Goal: Task Accomplishment & Management: Manage account settings

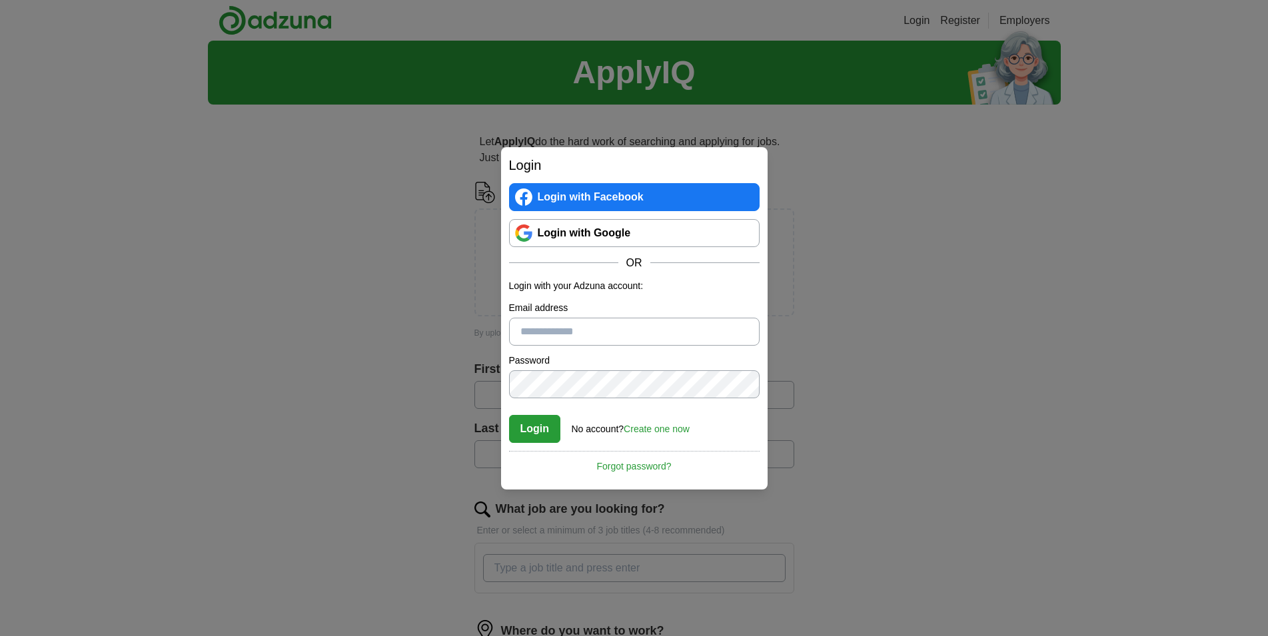
click at [558, 342] on input "Email address" at bounding box center [634, 332] width 250 height 28
type input "**********"
click at [542, 422] on button "Login" at bounding box center [535, 429] width 52 height 28
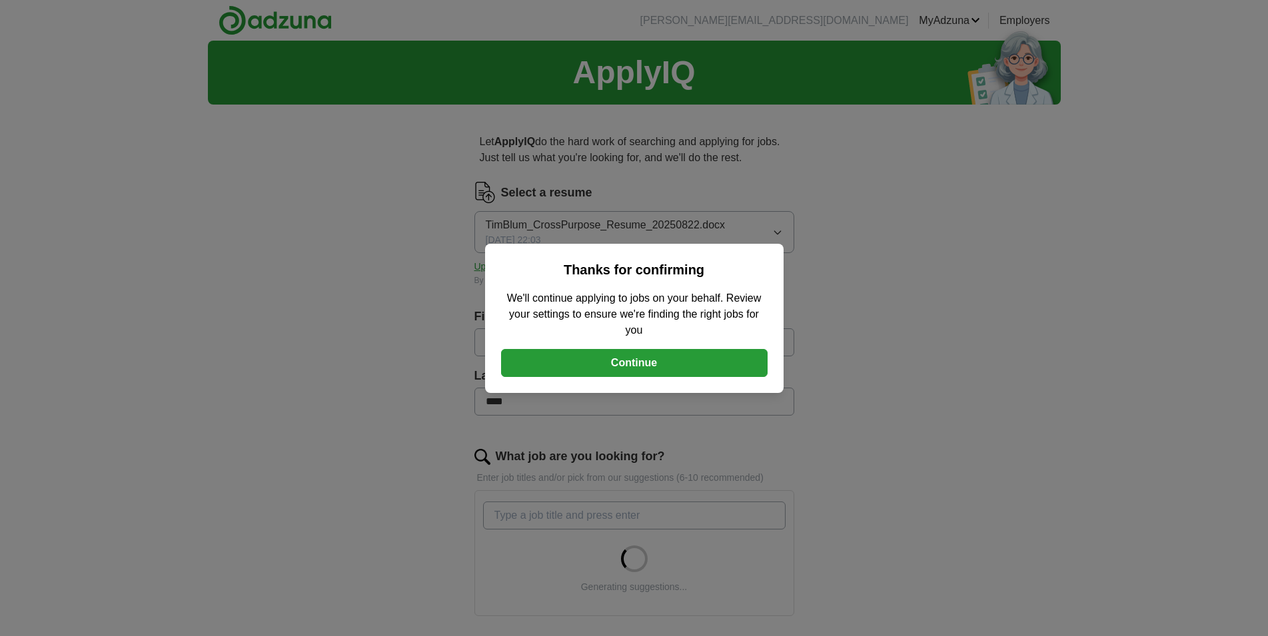
click at [661, 368] on button "Continue" at bounding box center [634, 363] width 266 height 28
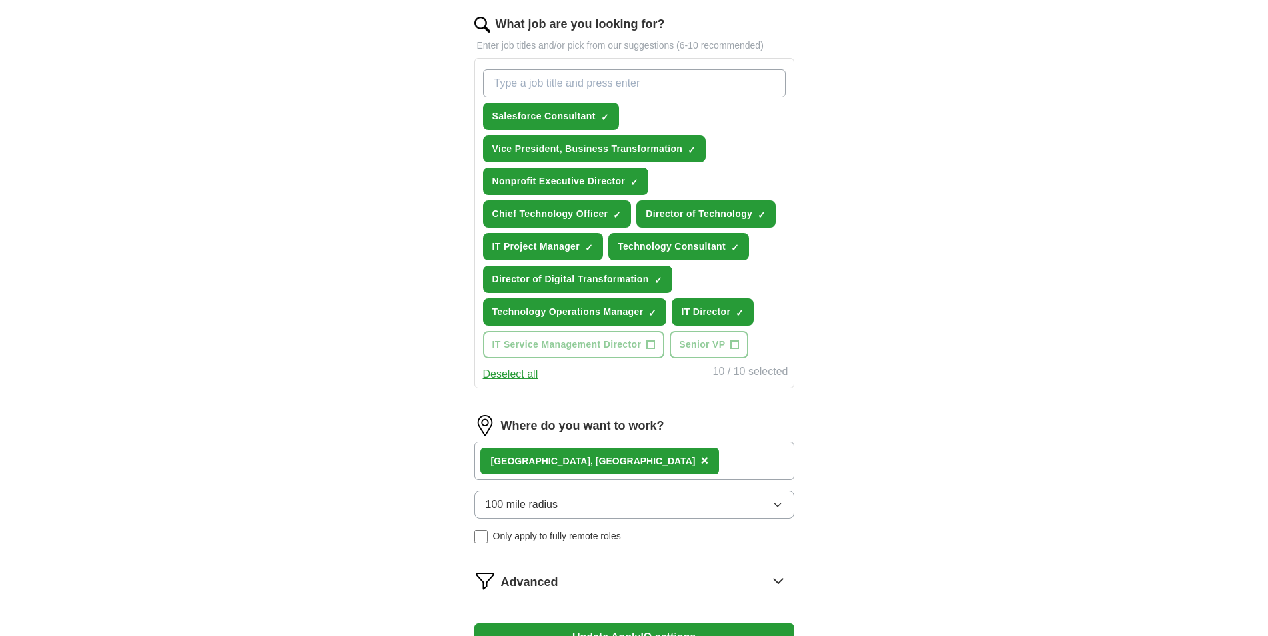
scroll to position [544, 0]
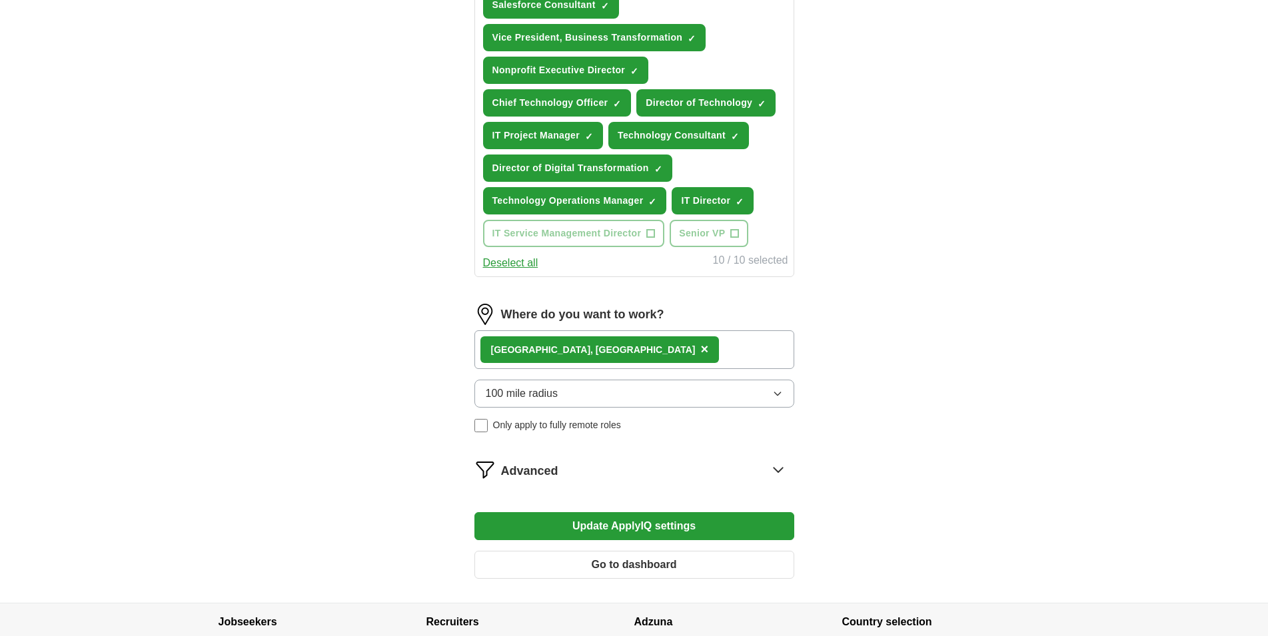
click at [648, 350] on div "[GEOGRAPHIC_DATA], [GEOGRAPHIC_DATA] ×" at bounding box center [634, 349] width 320 height 39
click at [581, 306] on label "Where do you want to work?" at bounding box center [582, 315] width 163 height 18
click at [628, 356] on div "[GEOGRAPHIC_DATA], [GEOGRAPHIC_DATA] ×" at bounding box center [634, 349] width 320 height 39
click at [777, 474] on icon at bounding box center [777, 469] width 21 height 21
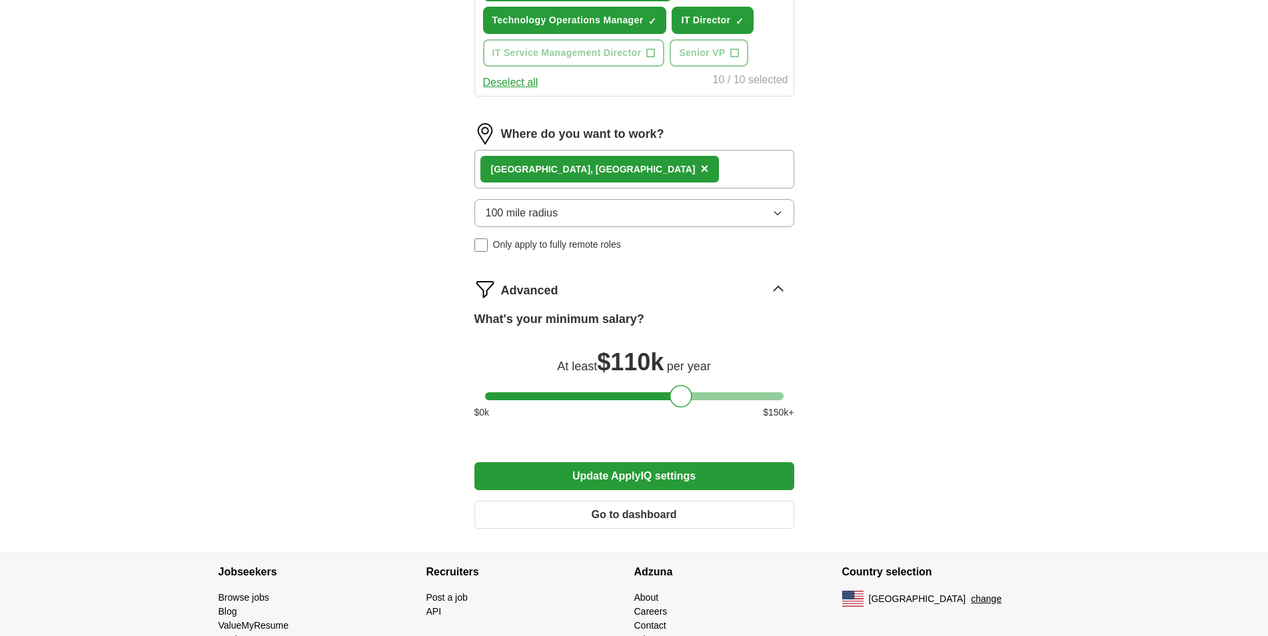
scroll to position [725, 0]
drag, startPoint x: 681, startPoint y: 392, endPoint x: 635, endPoint y: 404, distance: 48.1
click at [635, 404] on div at bounding box center [635, 395] width 23 height 23
click at [611, 159] on div "[GEOGRAPHIC_DATA], [GEOGRAPHIC_DATA] ×" at bounding box center [634, 168] width 320 height 39
click at [512, 133] on label "Where do you want to work?" at bounding box center [582, 134] width 163 height 18
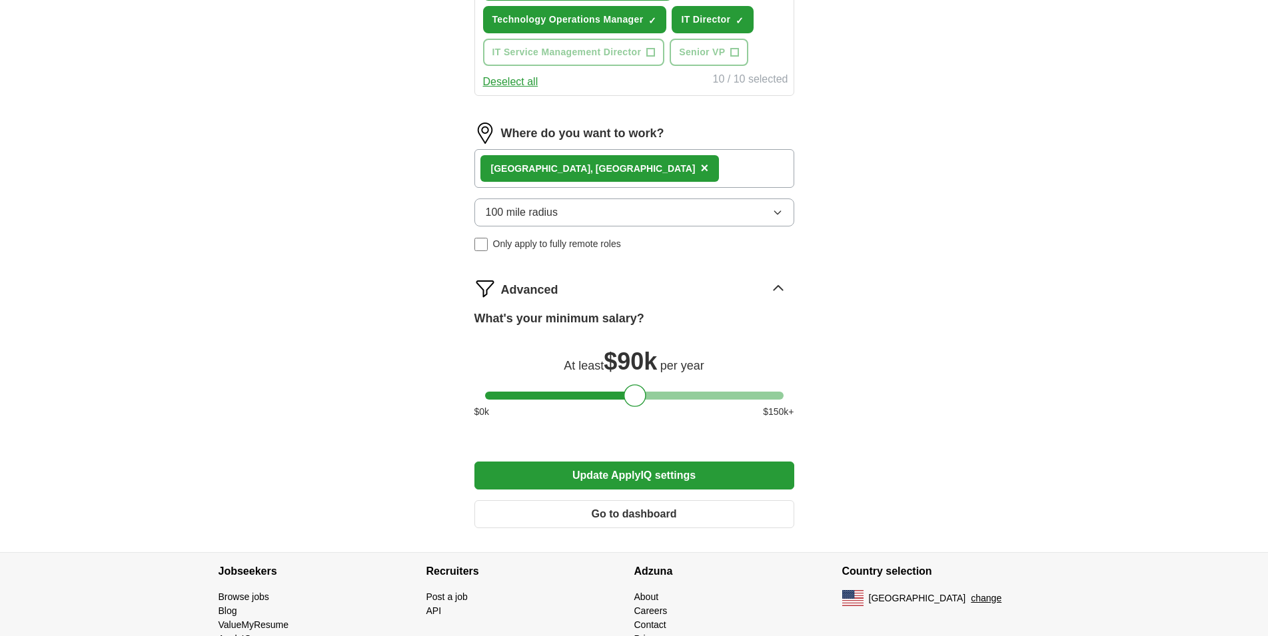
click at [478, 170] on div "[GEOGRAPHIC_DATA], [GEOGRAPHIC_DATA] ×" at bounding box center [634, 168] width 320 height 39
click at [612, 173] on div "[GEOGRAPHIC_DATA], [GEOGRAPHIC_DATA] ×" at bounding box center [634, 168] width 320 height 39
click at [700, 166] on span "×" at bounding box center [704, 168] width 8 height 15
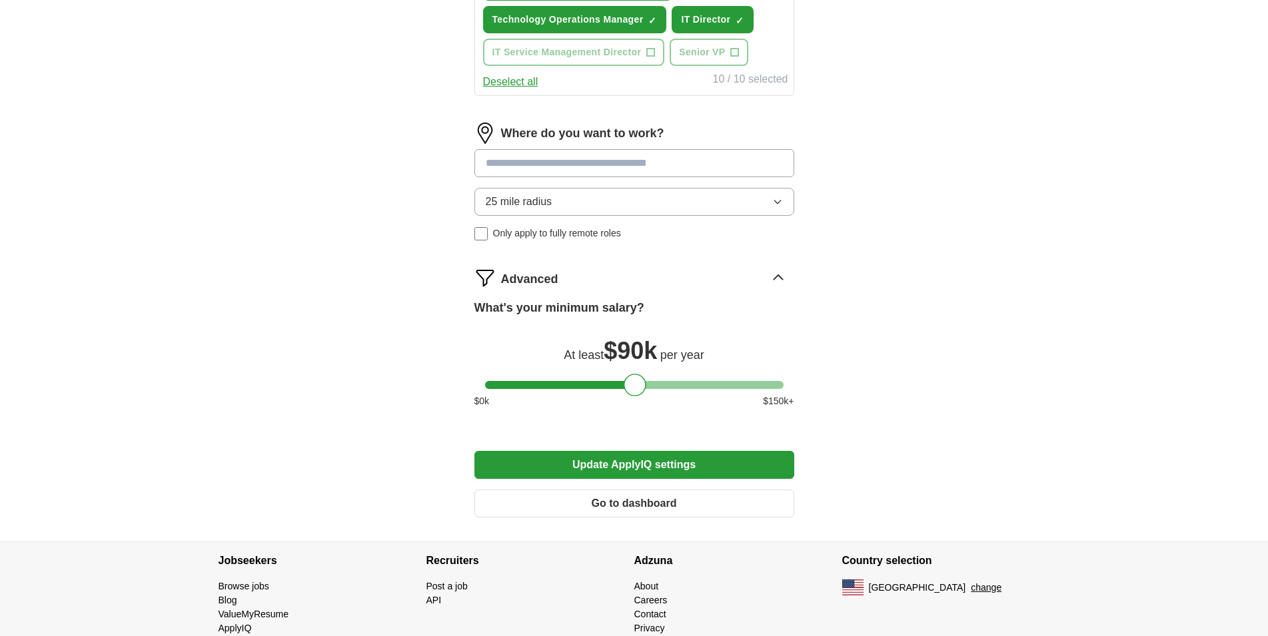
click at [580, 166] on input at bounding box center [634, 163] width 320 height 28
type input "******"
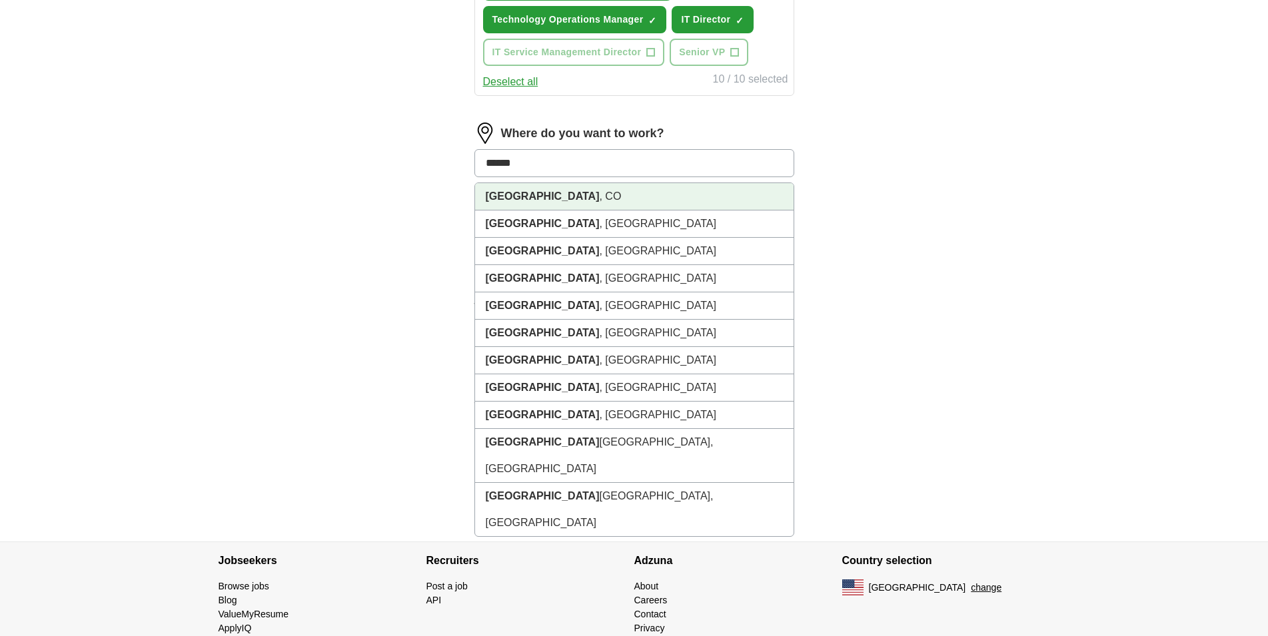
click at [550, 200] on li "[GEOGRAPHIC_DATA] , [GEOGRAPHIC_DATA]" at bounding box center [634, 196] width 318 height 27
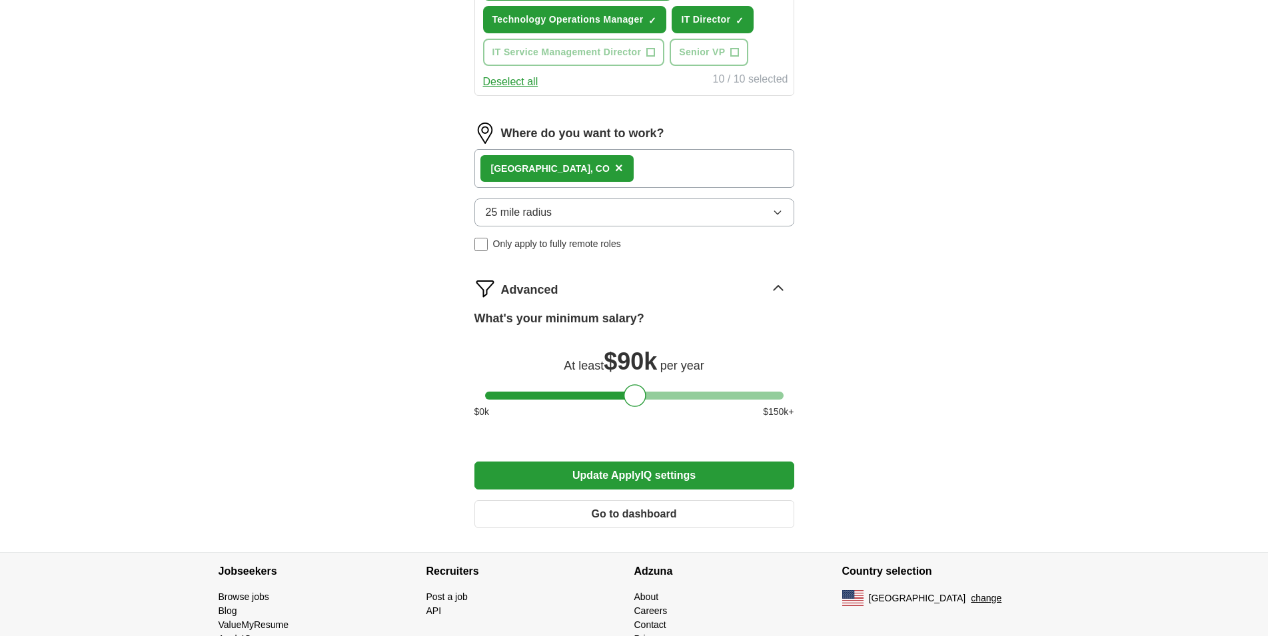
click at [599, 170] on div "[GEOGRAPHIC_DATA] , [GEOGRAPHIC_DATA] ×" at bounding box center [634, 168] width 320 height 39
click at [570, 211] on button "25 mile radius" at bounding box center [634, 213] width 320 height 28
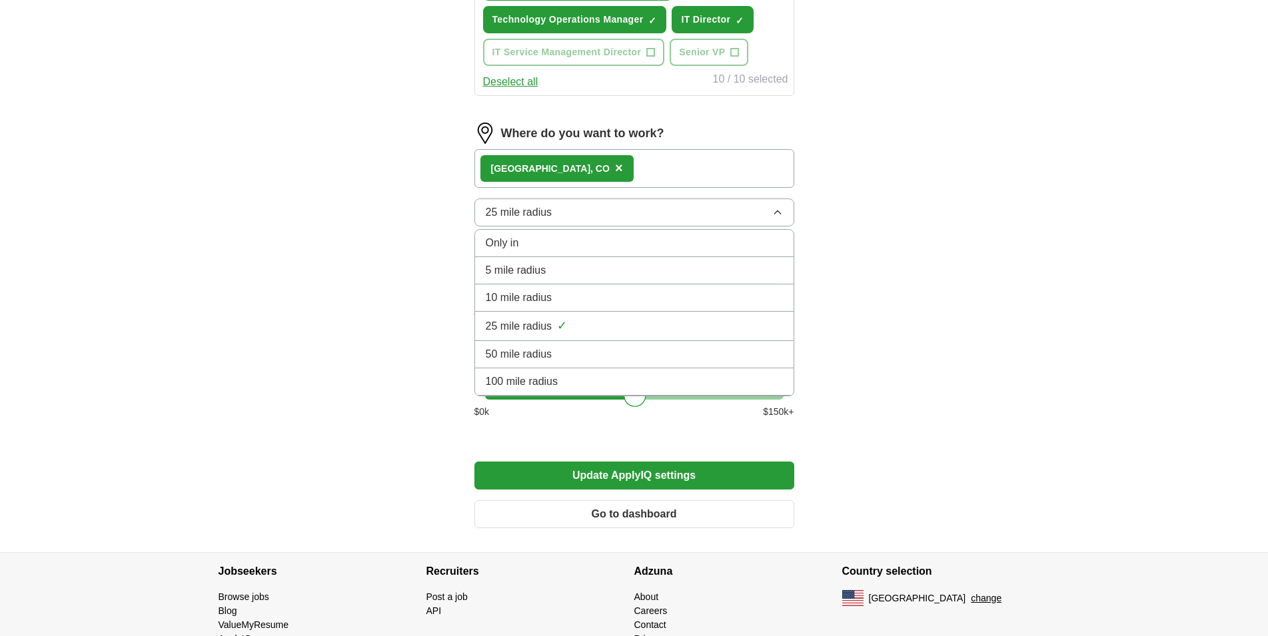
click at [525, 358] on span "50 mile radius" at bounding box center [519, 354] width 67 height 16
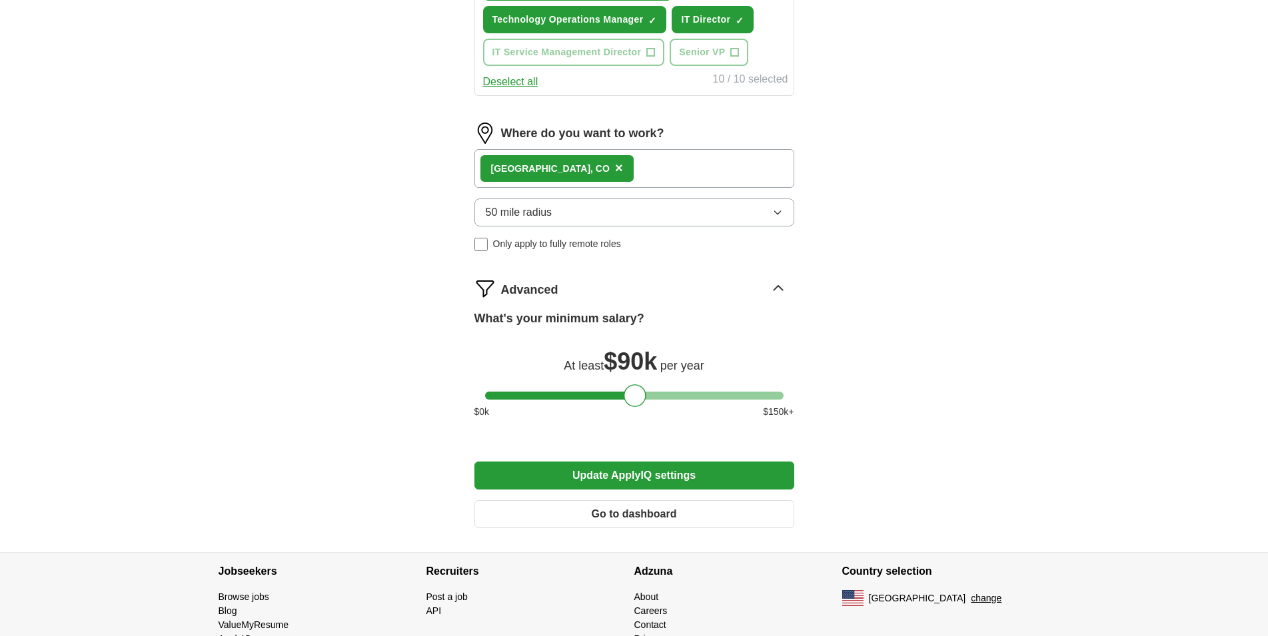
click at [615, 168] on span "×" at bounding box center [619, 168] width 8 height 15
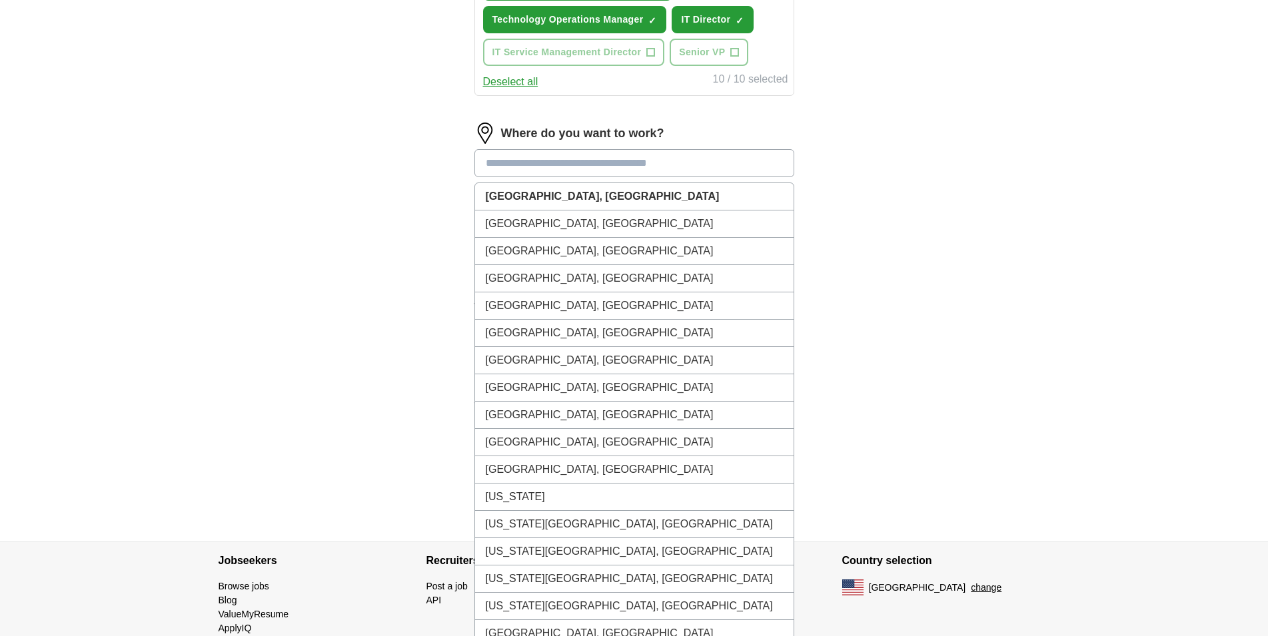
click at [532, 165] on input at bounding box center [634, 163] width 320 height 28
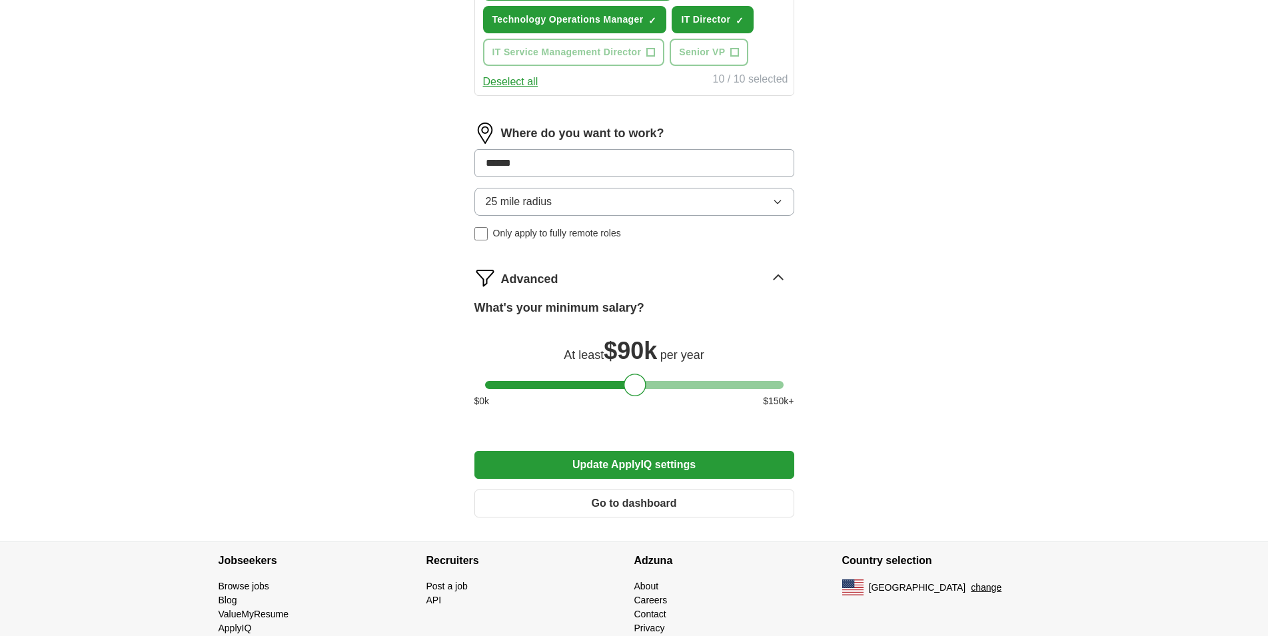
drag, startPoint x: 530, startPoint y: 166, endPoint x: 280, endPoint y: 149, distance: 250.4
click at [474, 155] on input "******" at bounding box center [634, 163] width 320 height 28
type input "*"
type input "******"
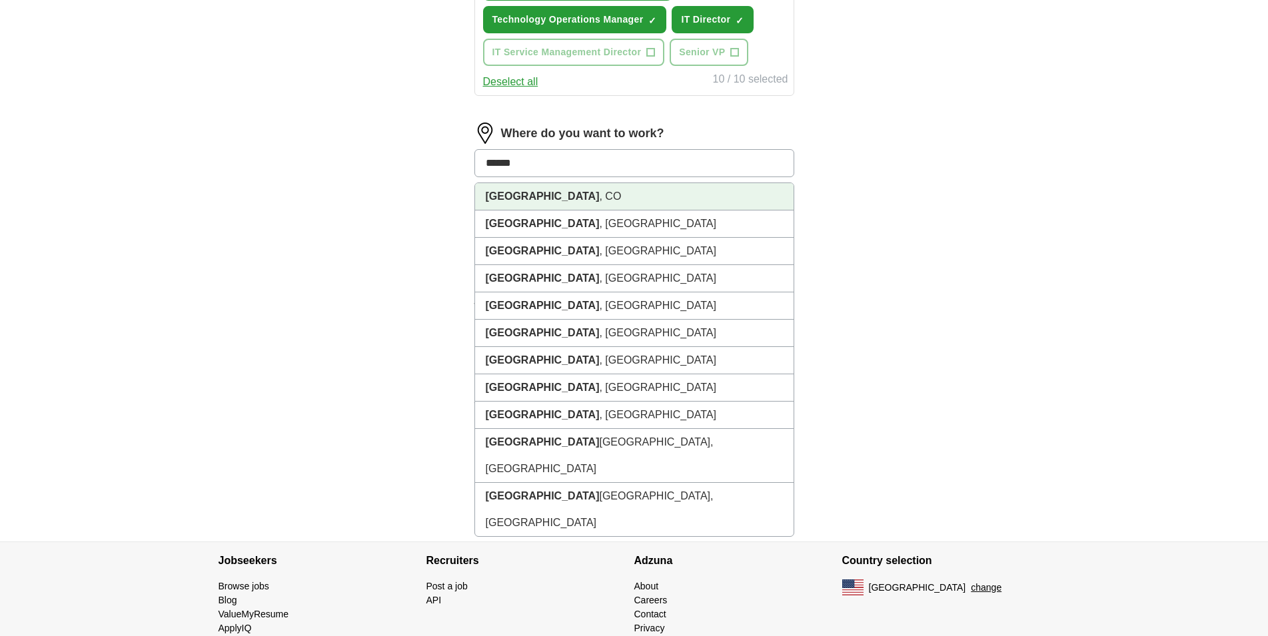
click at [545, 199] on li "[GEOGRAPHIC_DATA] , [GEOGRAPHIC_DATA]" at bounding box center [634, 196] width 318 height 27
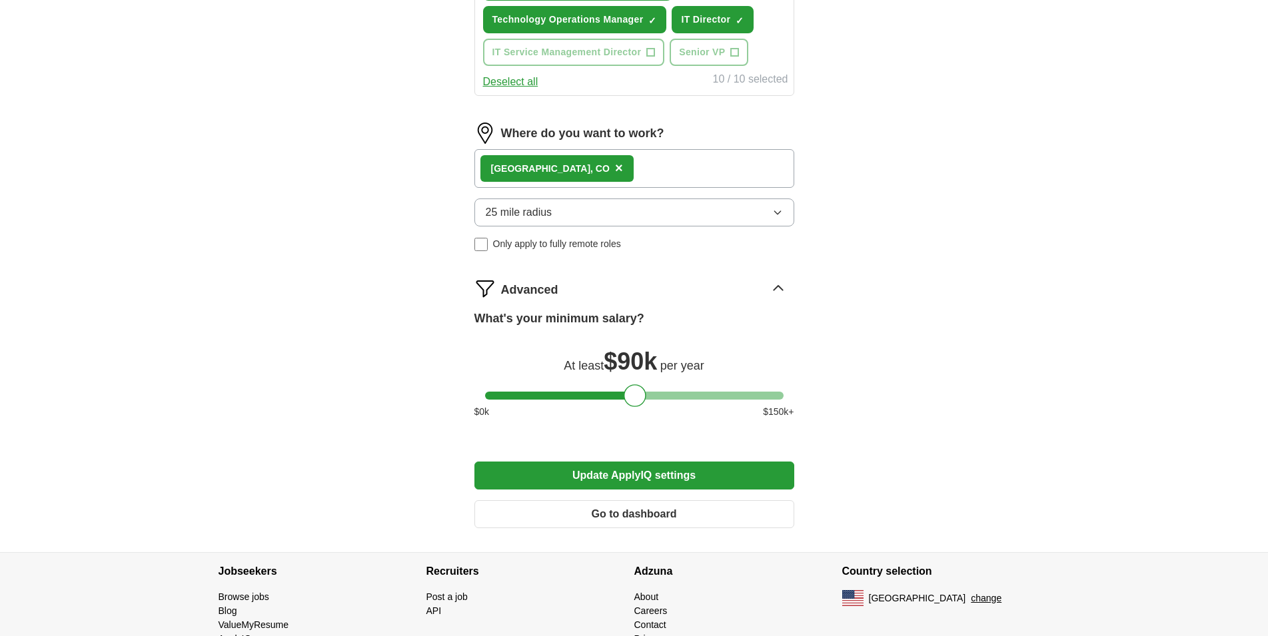
click at [678, 470] on button "Update ApplyIQ settings" at bounding box center [634, 476] width 320 height 28
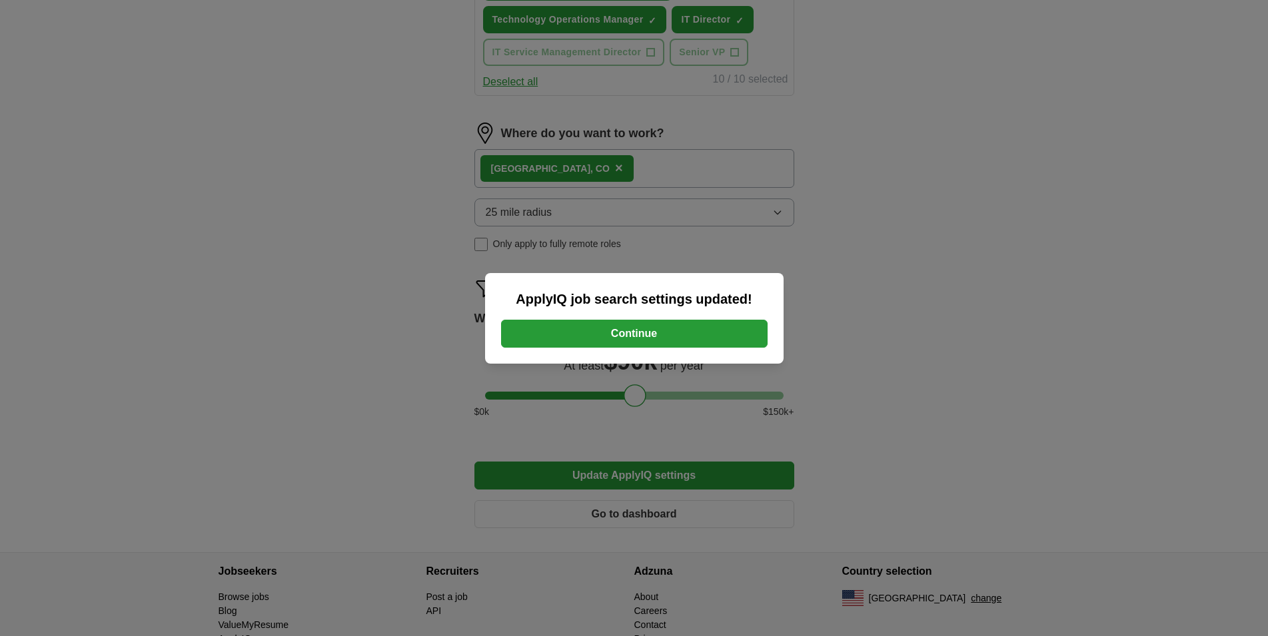
click at [669, 332] on button "Continue" at bounding box center [634, 334] width 266 height 28
